Goal: Check status: Check status

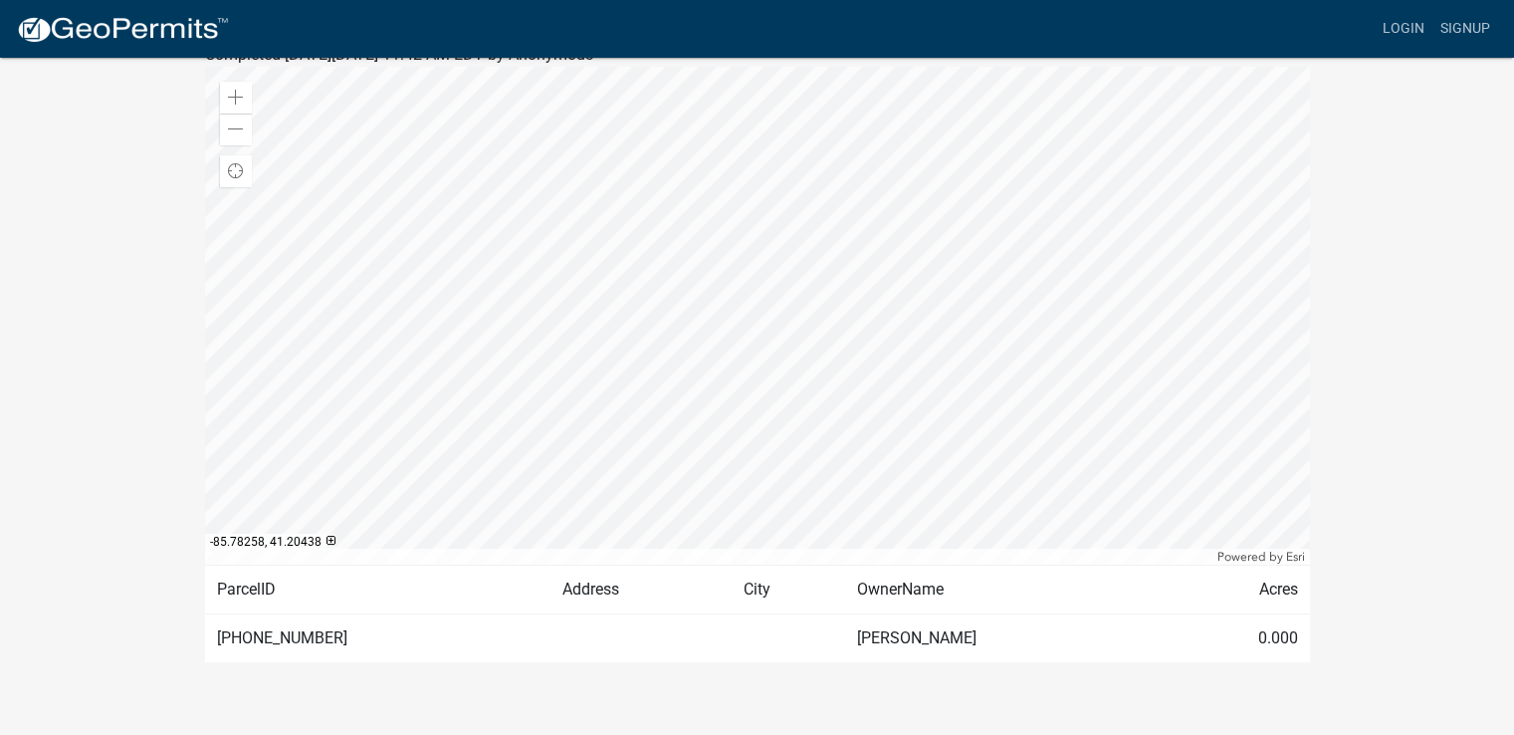
scroll to position [325, 0]
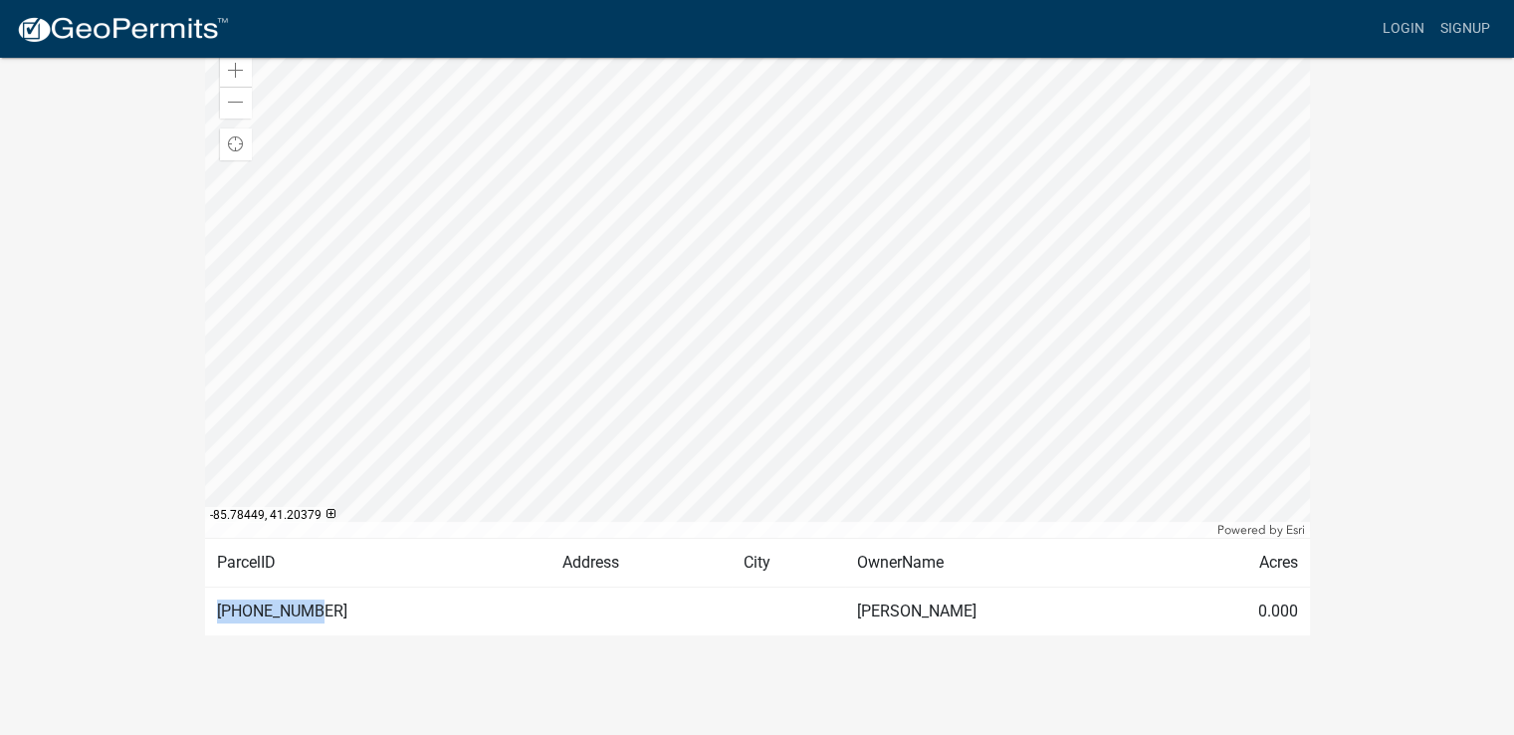
drag, startPoint x: 218, startPoint y: 603, endPoint x: 307, endPoint y: 602, distance: 88.6
click at [307, 602] on td "[PHONE_NUMBER]" at bounding box center [378, 610] width 346 height 49
copy td "[PHONE_NUMBER]"
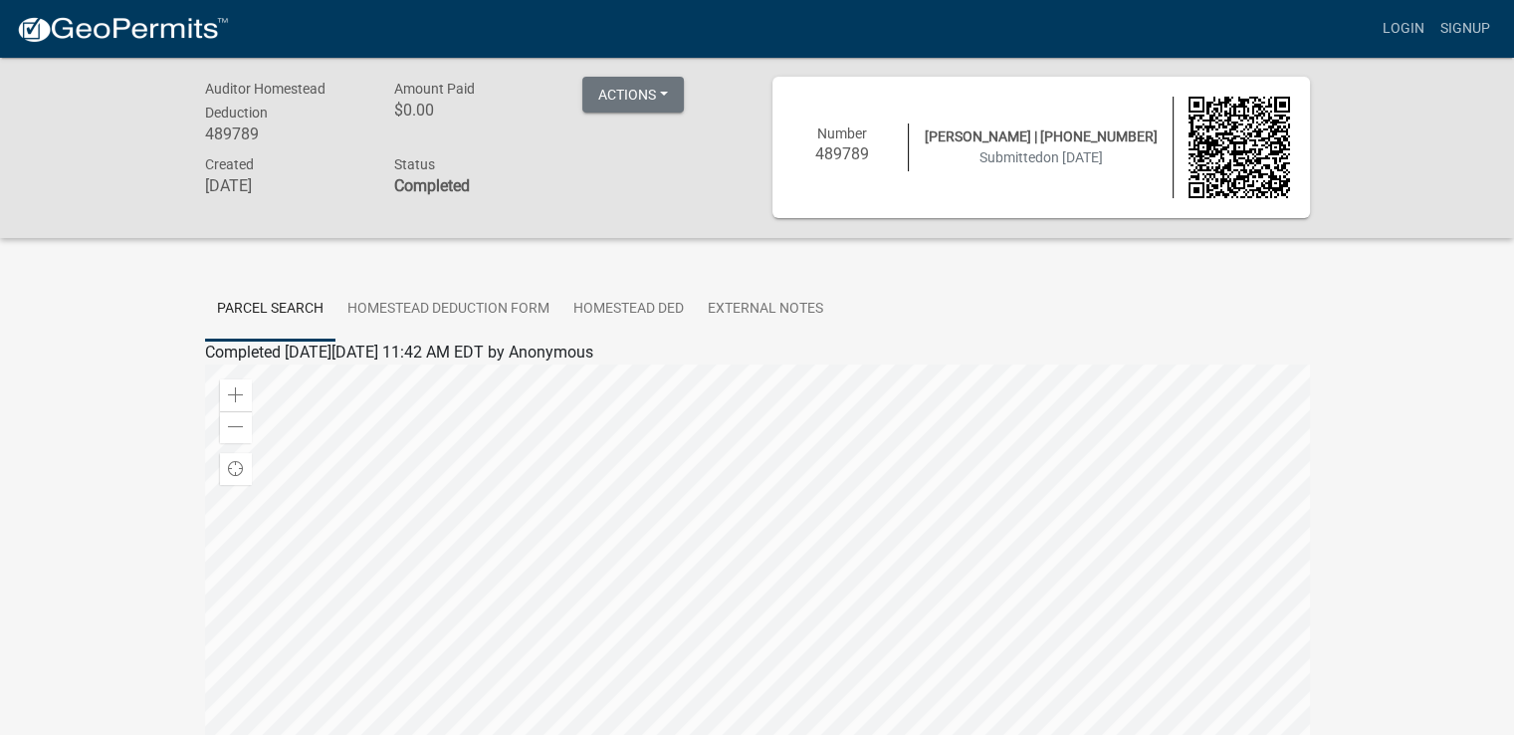
scroll to position [0, 0]
click at [414, 304] on link "Homestead Deduction Form" at bounding box center [448, 311] width 226 height 64
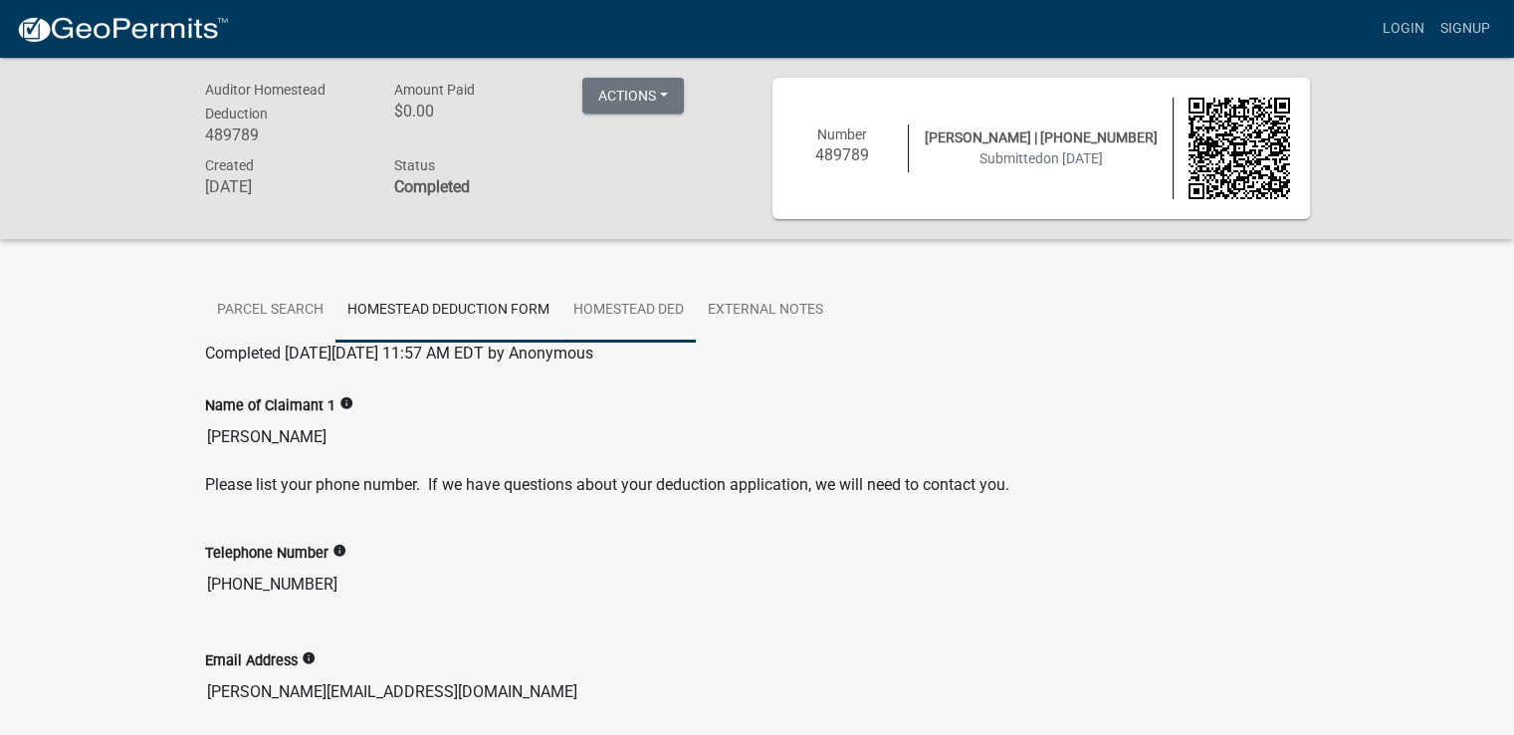
click at [657, 309] on link "Homestead Ded" at bounding box center [628, 311] width 134 height 64
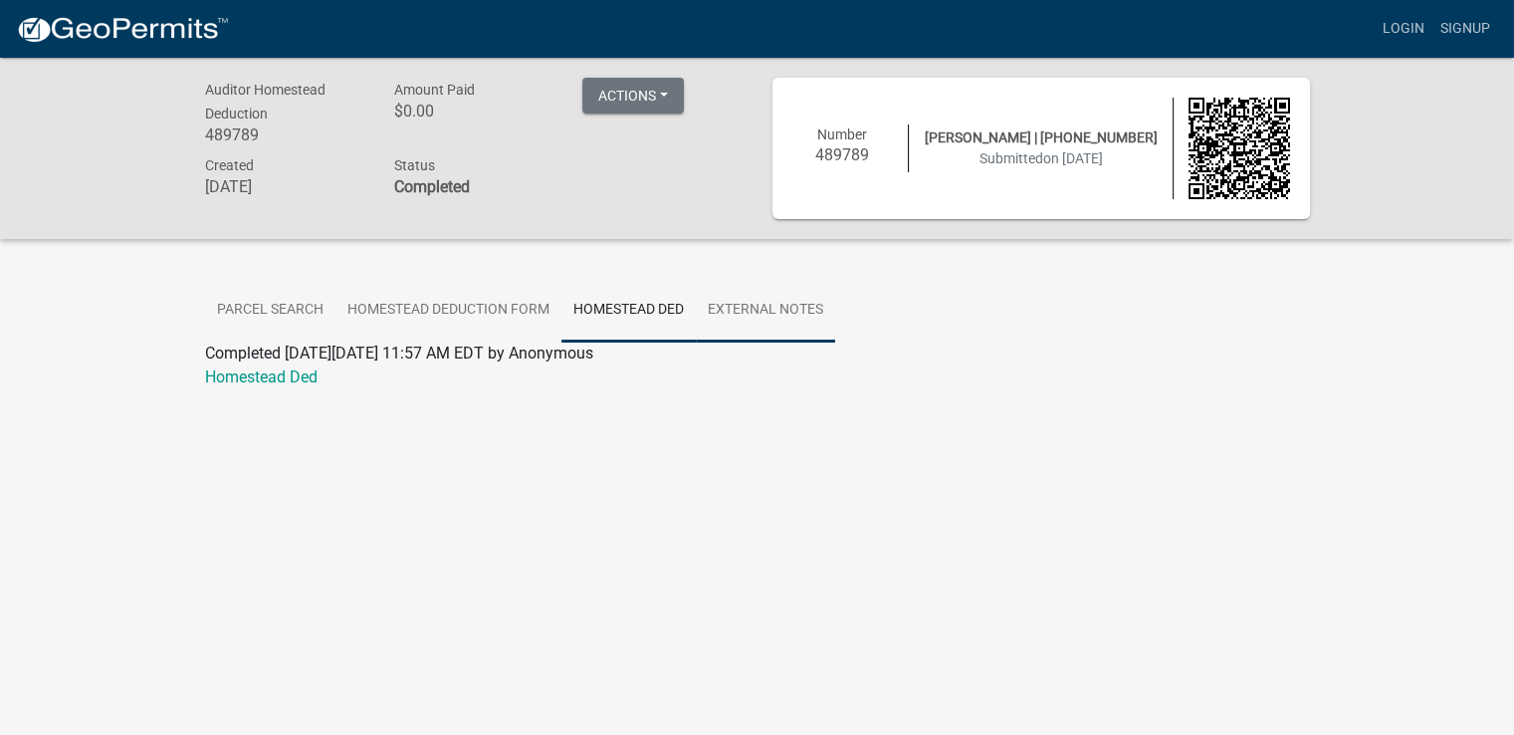
click at [785, 319] on link "External Notes" at bounding box center [765, 311] width 139 height 64
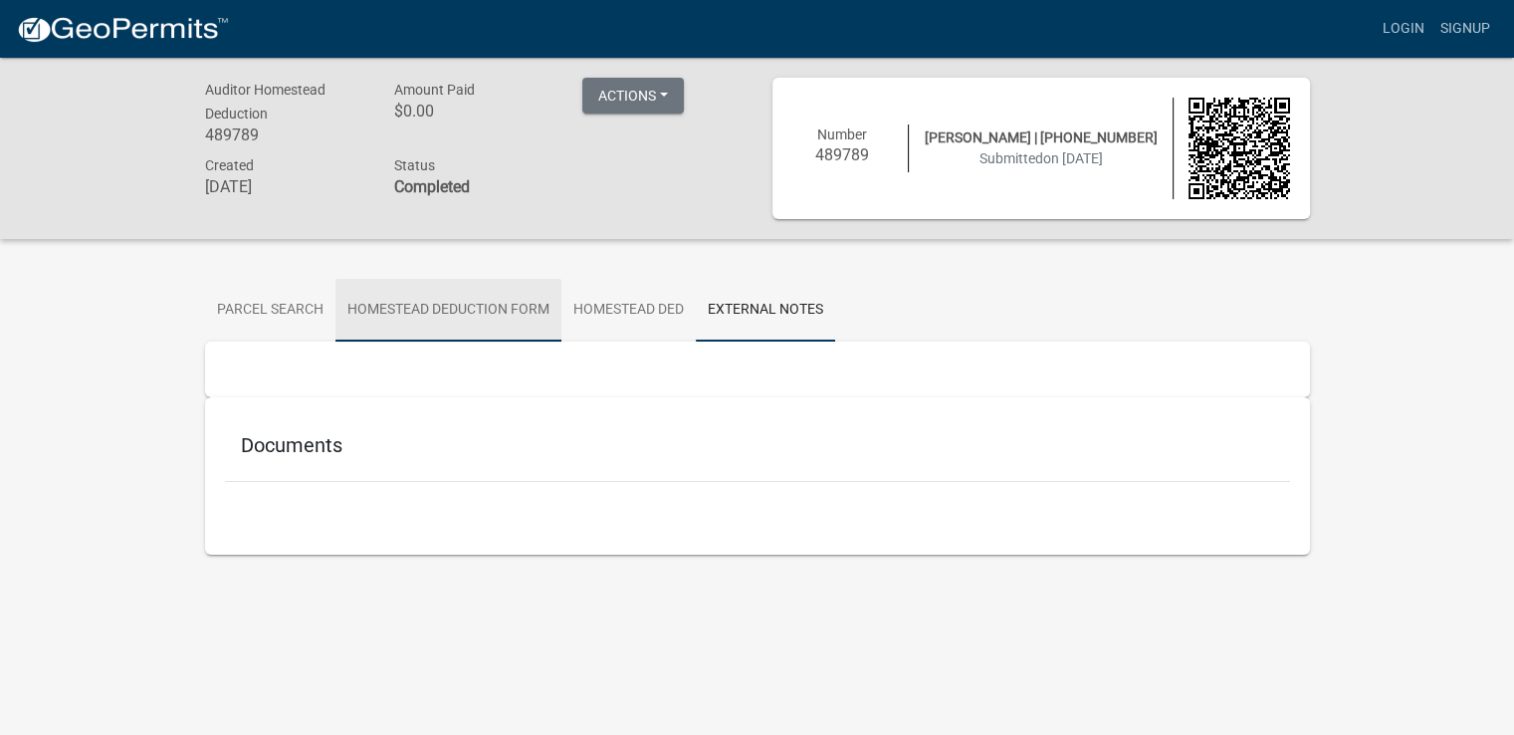
click at [500, 311] on link "Homestead Deduction Form" at bounding box center [448, 311] width 226 height 64
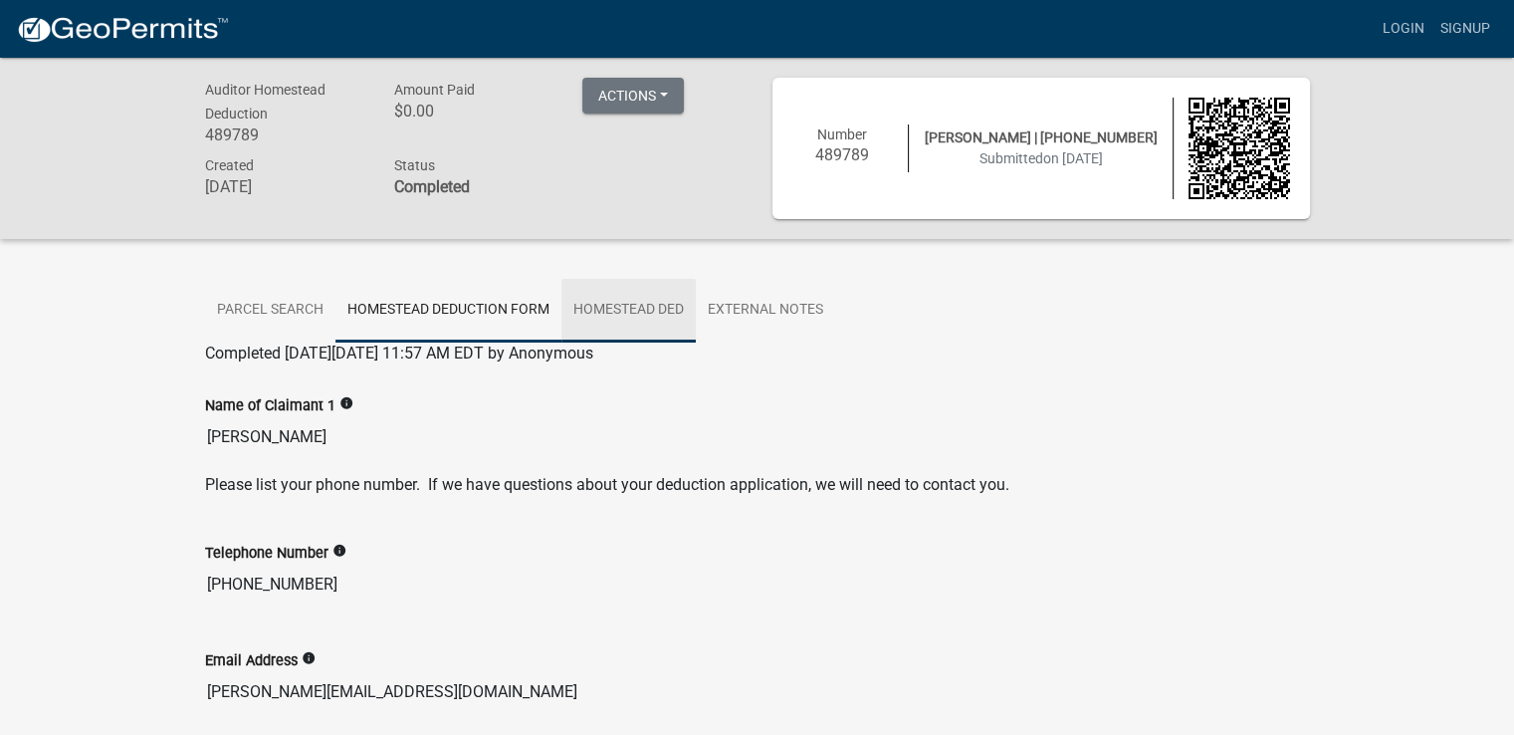
click at [649, 316] on link "Homestead Ded" at bounding box center [628, 311] width 134 height 64
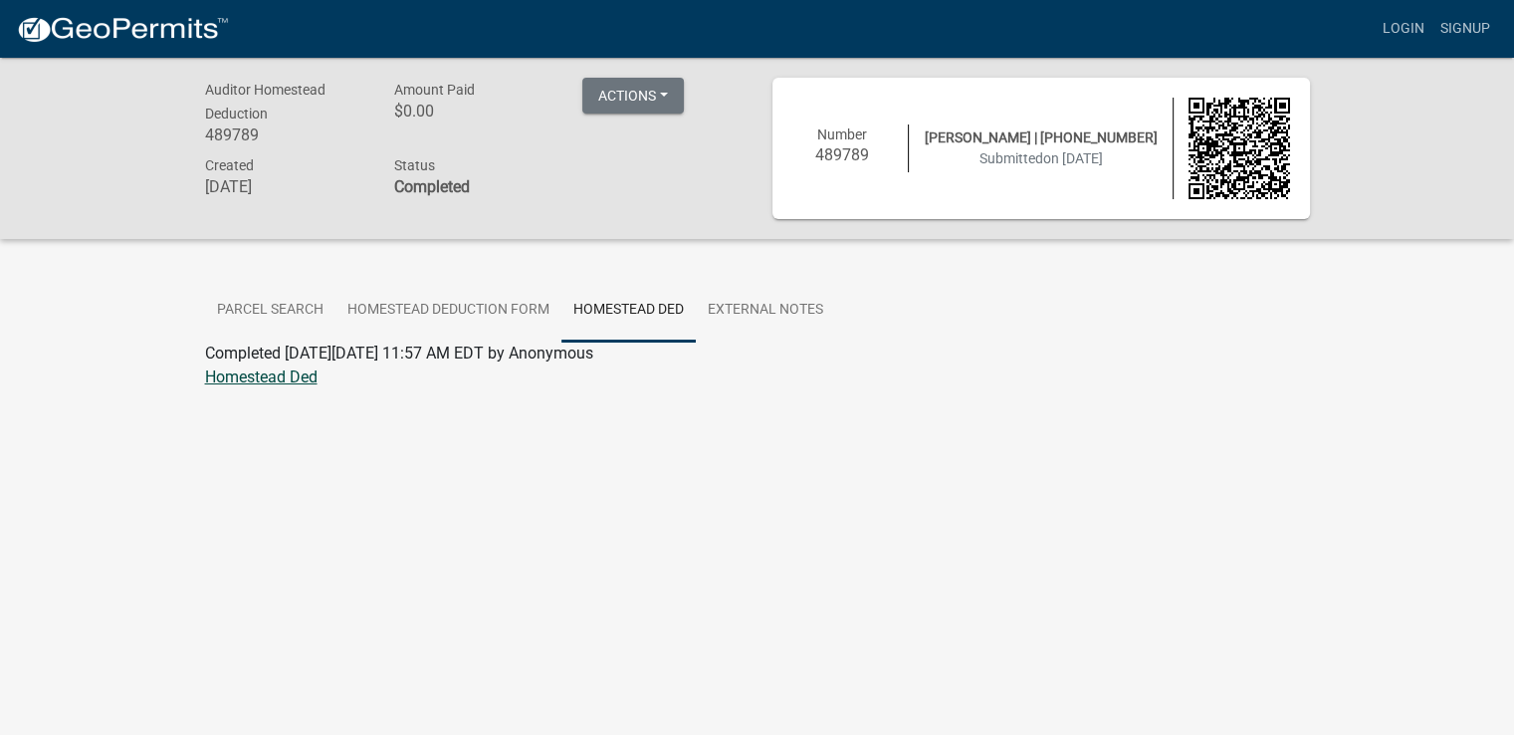
click at [279, 374] on link "Homestead Ded" at bounding box center [261, 376] width 112 height 19
click at [270, 306] on link "Parcel search" at bounding box center [270, 311] width 130 height 64
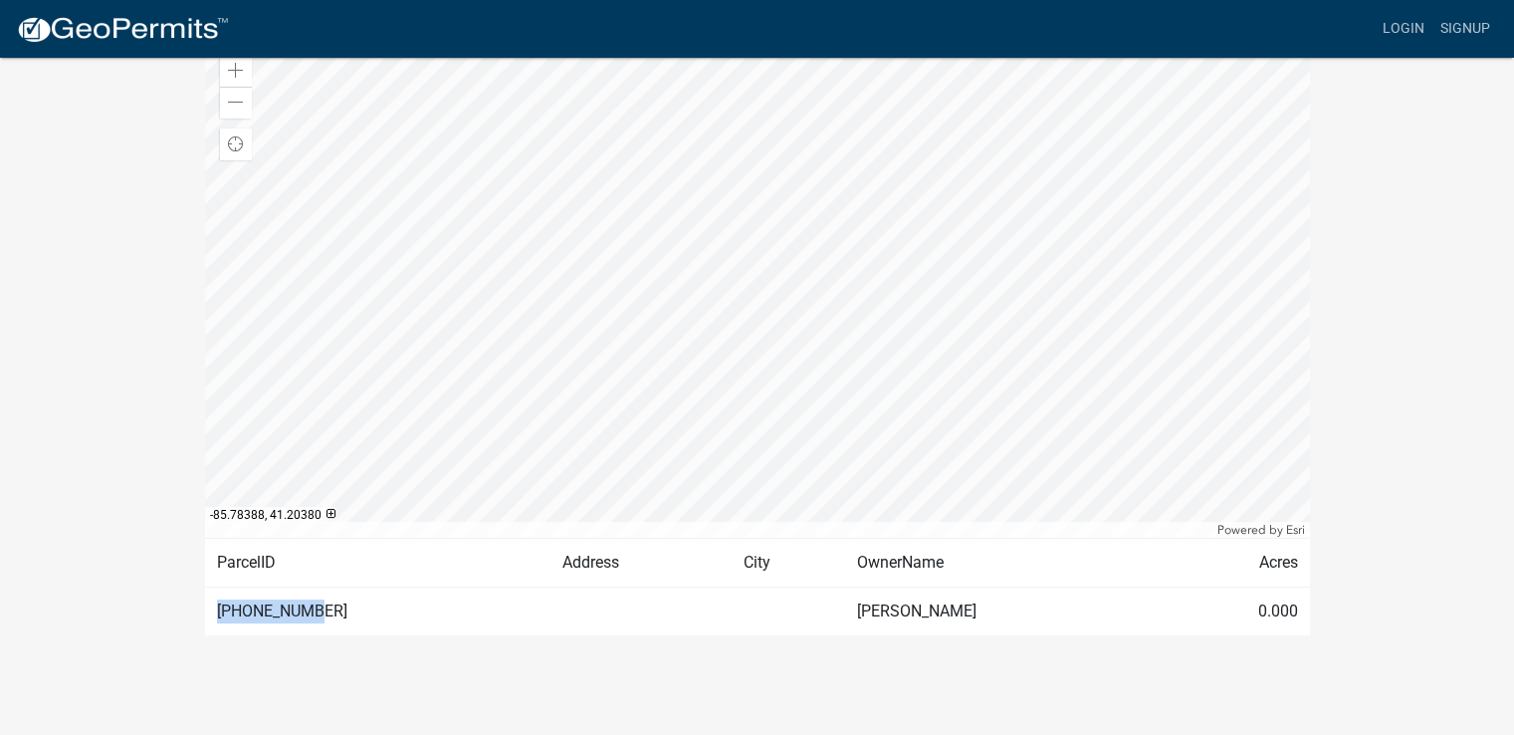
drag, startPoint x: 215, startPoint y: 609, endPoint x: 316, endPoint y: 609, distance: 100.5
click at [316, 609] on td "[PHONE_NUMBER]" at bounding box center [378, 610] width 346 height 49
copy td "[PHONE_NUMBER]"
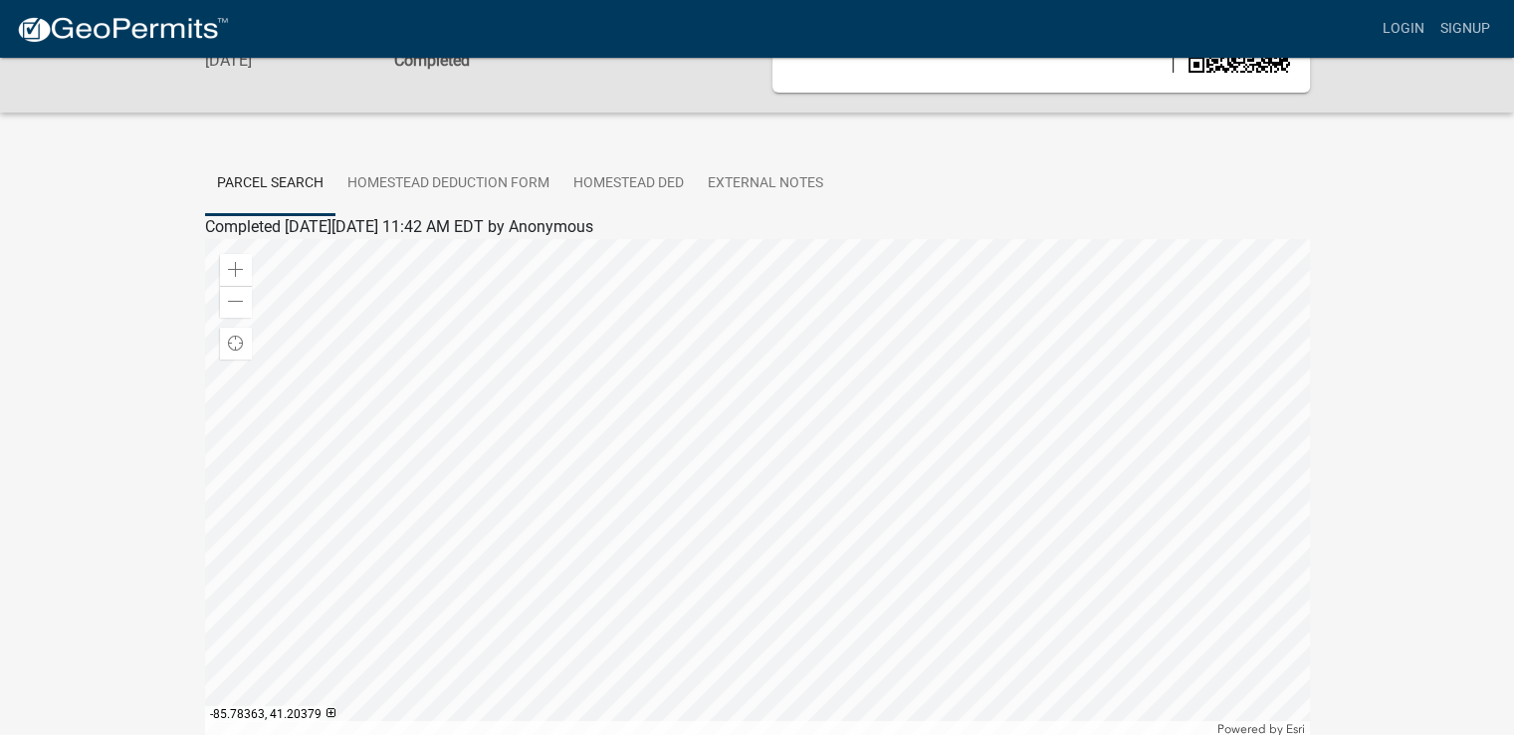
scroll to position [0, 0]
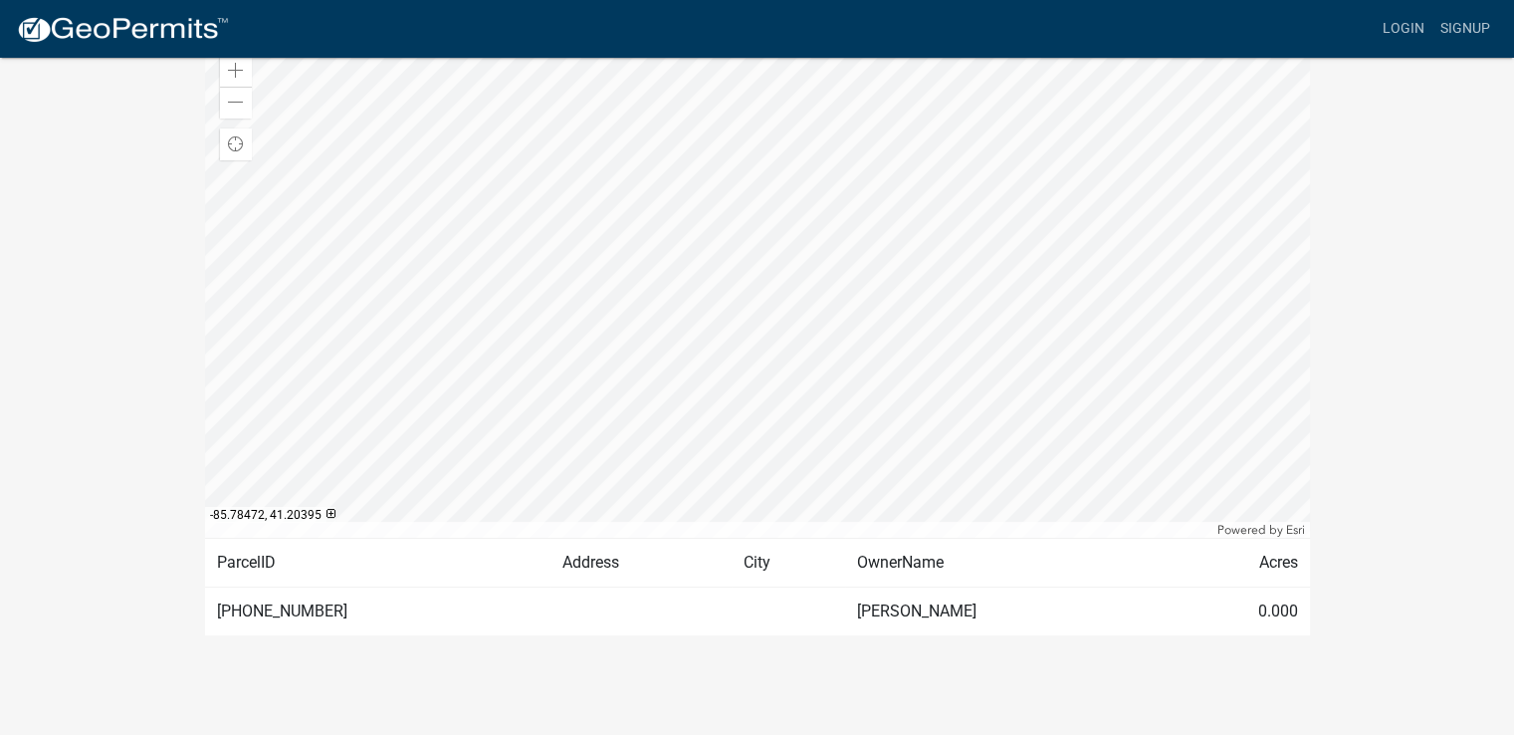
click at [38, 430] on div "Auditor Homestead Deduction 489789 Amount Paid $0.00 Actions Printer Friendly C…" at bounding box center [757, 221] width 1514 height 978
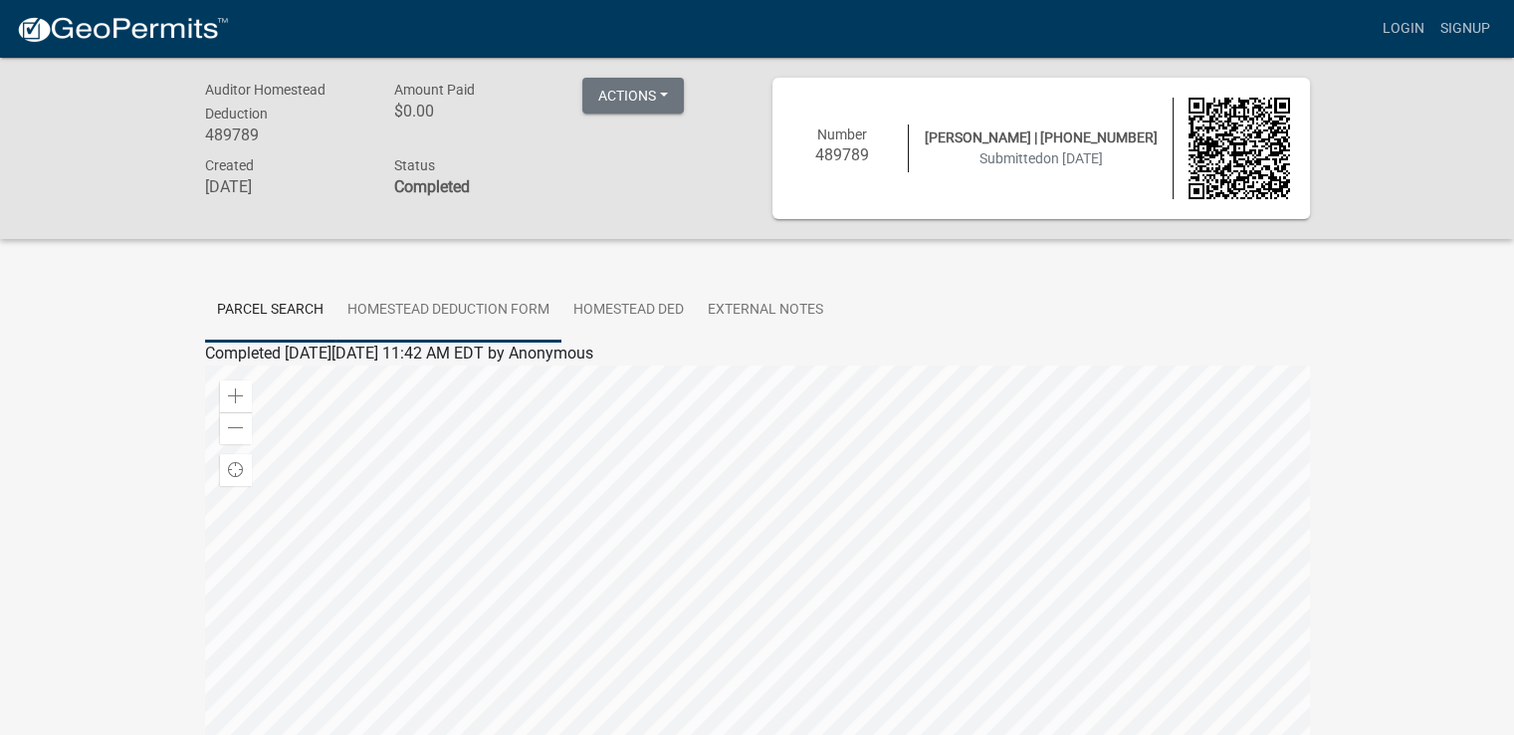
click at [486, 309] on link "Homestead Deduction Form" at bounding box center [448, 311] width 226 height 64
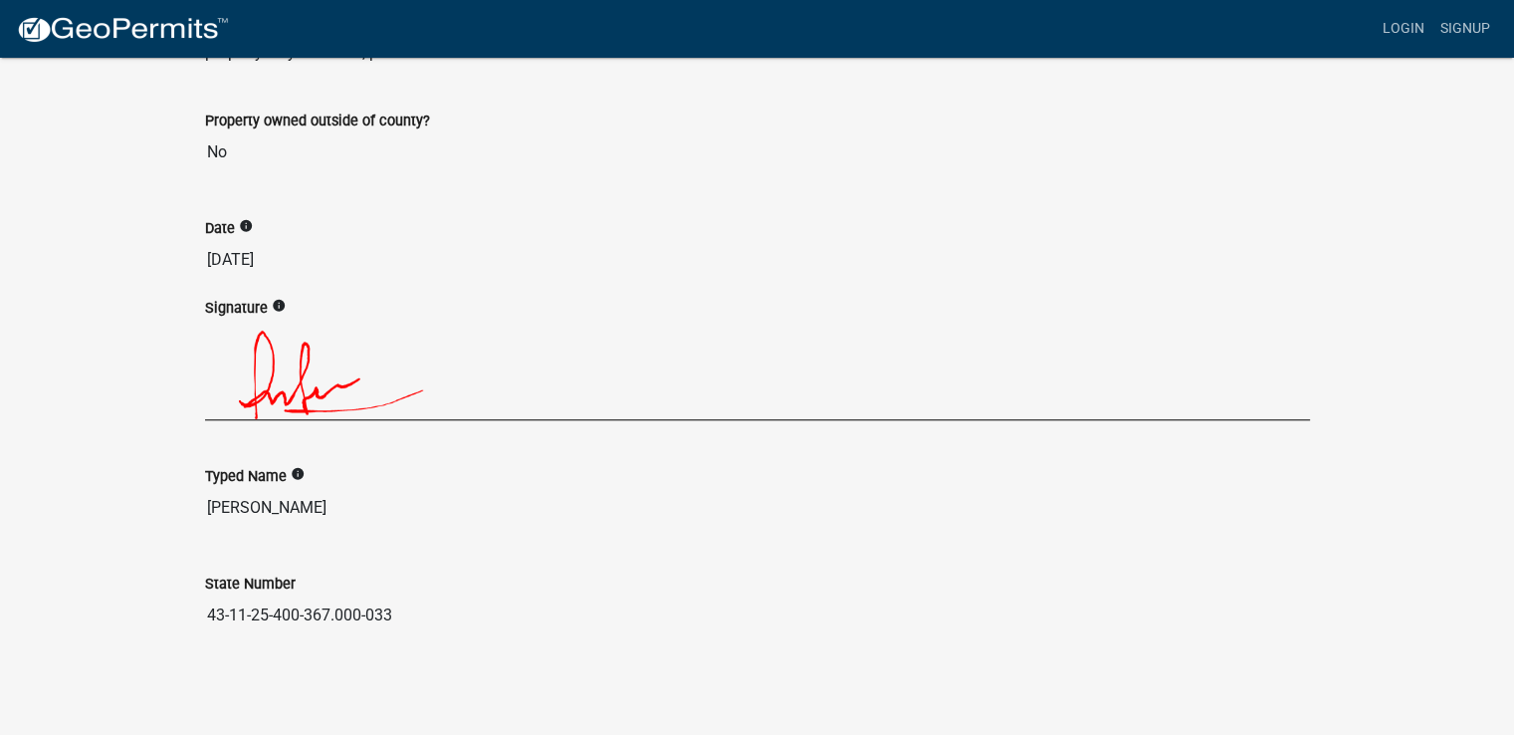
scroll to position [1692, 0]
drag, startPoint x: 207, startPoint y: 618, endPoint x: 414, endPoint y: 610, distance: 207.2
click at [414, 610] on input "43-11-25-400-367.000-033" at bounding box center [757, 615] width 1105 height 40
click at [596, 303] on div "Signature info" at bounding box center [757, 308] width 1105 height 24
click at [883, 400] on img at bounding box center [584, 370] width 758 height 100
